Goal: Navigation & Orientation: Find specific page/section

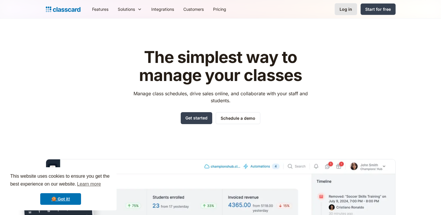
click at [350, 9] on div "Log in" at bounding box center [345, 9] width 13 height 6
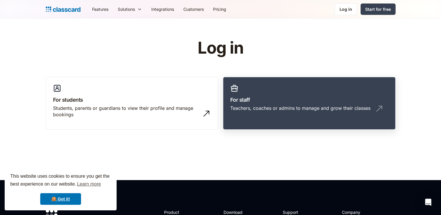
click at [284, 109] on div "Teachers, coaches or admins to manage and grow their classes" at bounding box center [300, 108] width 140 height 6
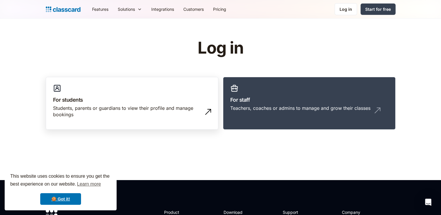
click at [117, 118] on div "Students, parents or guardians to view their profile and manage bookings" at bounding box center [132, 114] width 158 height 18
